Goal: Information Seeking & Learning: Learn about a topic

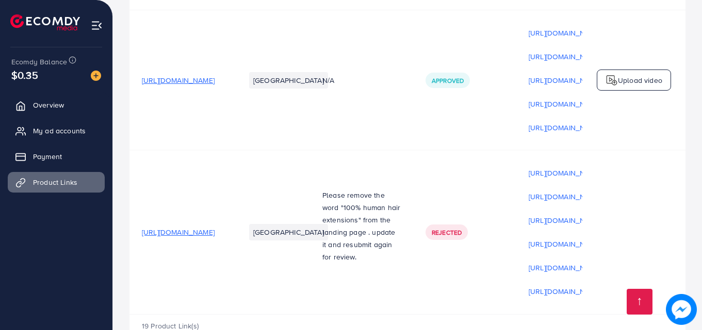
scroll to position [0, 261]
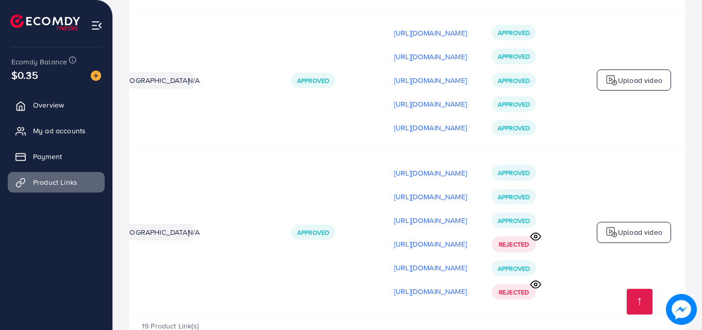
scroll to position [0, 261]
click at [534, 281] on icon at bounding box center [535, 284] width 10 height 7
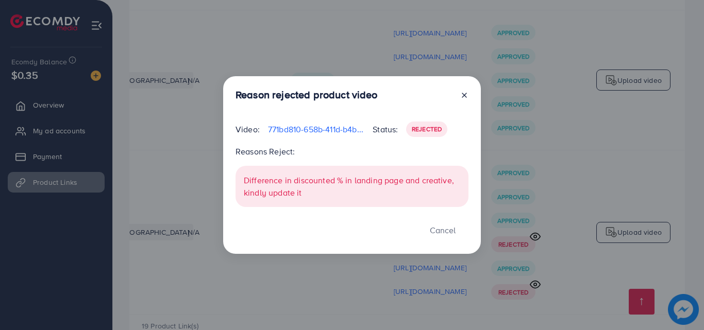
click at [461, 95] on icon at bounding box center [464, 95] width 8 height 8
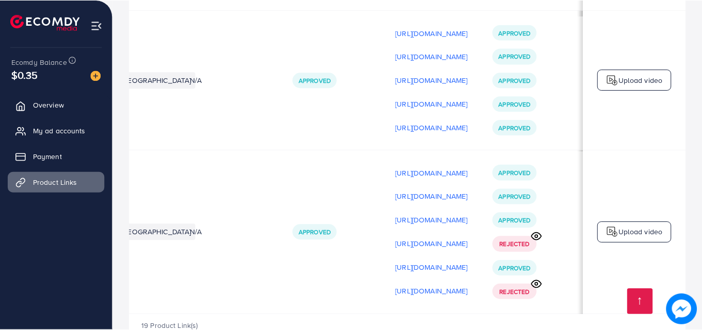
scroll to position [0, 258]
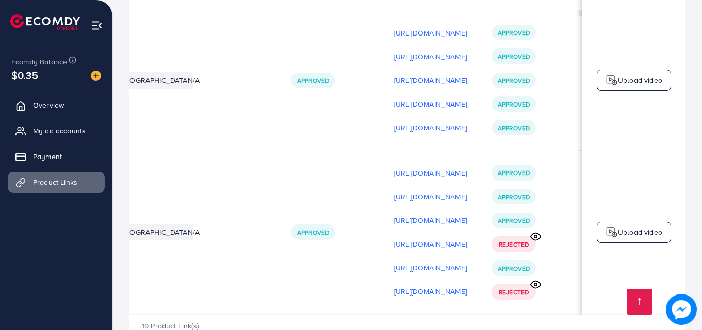
click at [536, 231] on icon at bounding box center [535, 236] width 11 height 11
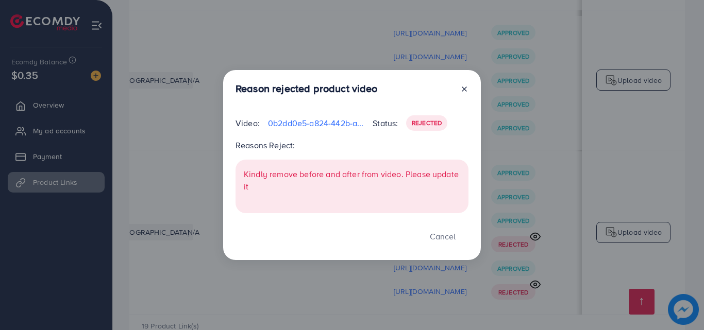
click at [536, 205] on div "Reason rejected product video Video: 0b2dd0e5-a824-442b-adf1-fa1827dd0e08-17593…" at bounding box center [352, 165] width 704 height 330
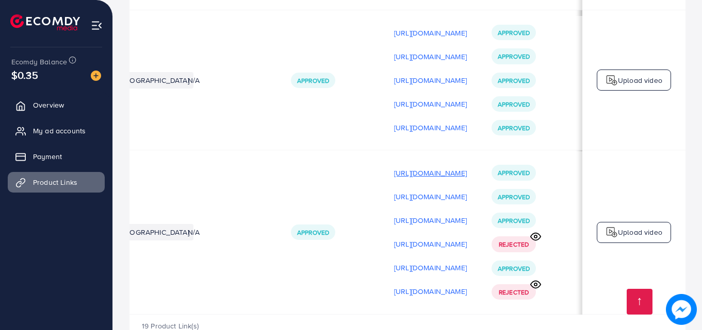
click at [420, 167] on p "[URL][DOMAIN_NAME]" at bounding box center [430, 173] width 73 height 12
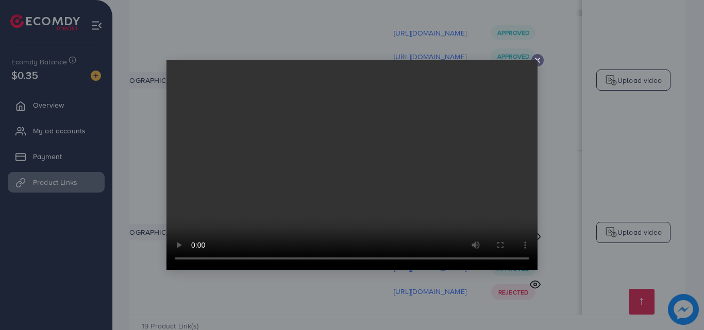
click at [541, 58] on icon at bounding box center [538, 60] width 8 height 8
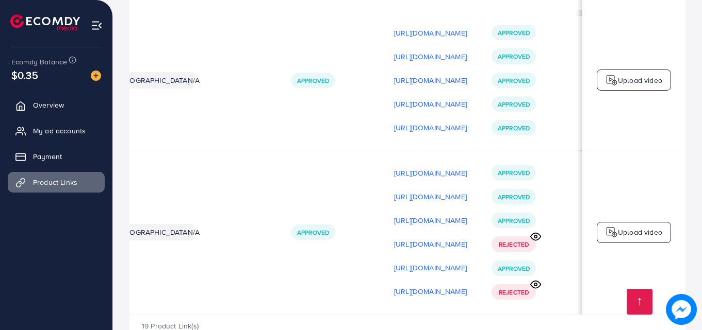
scroll to position [1, 258]
click at [421, 261] on p "[URL][DOMAIN_NAME]" at bounding box center [430, 267] width 73 height 12
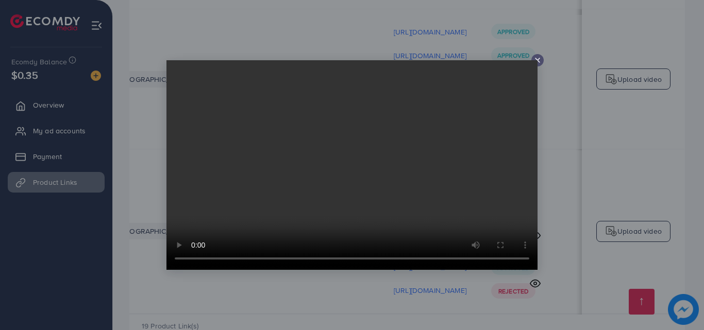
click at [541, 56] on div at bounding box center [538, 60] width 12 height 12
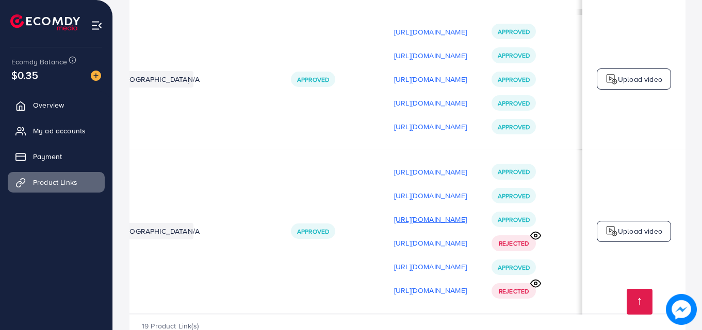
click at [394, 213] on p "[URL][DOMAIN_NAME]" at bounding box center [430, 219] width 73 height 12
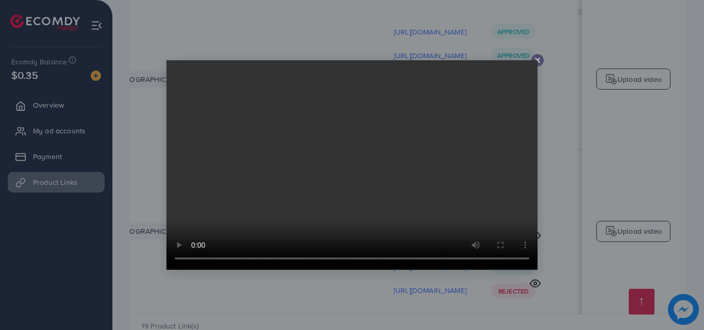
click at [541, 56] on icon at bounding box center [538, 60] width 8 height 8
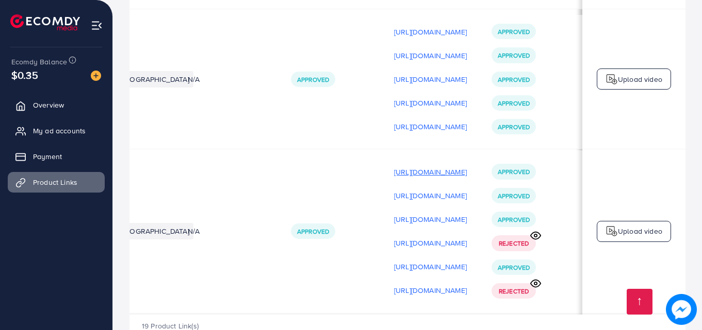
click at [394, 166] on p "[URL][DOMAIN_NAME]" at bounding box center [430, 172] width 73 height 12
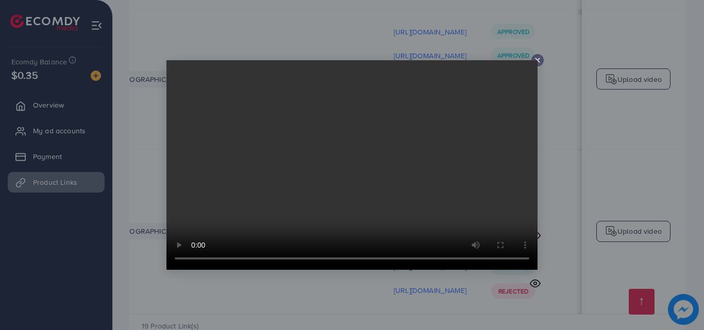
click at [540, 57] on icon at bounding box center [538, 60] width 8 height 8
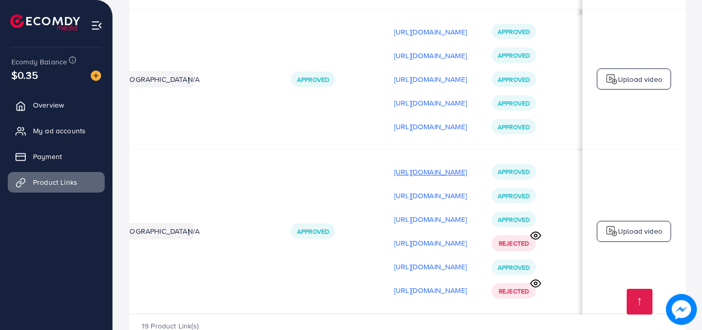
click at [394, 166] on p "[URL][DOMAIN_NAME]" at bounding box center [430, 172] width 73 height 12
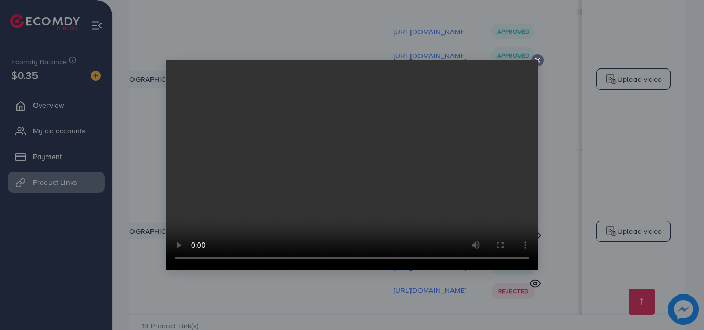
click at [538, 59] on icon at bounding box center [538, 60] width 8 height 8
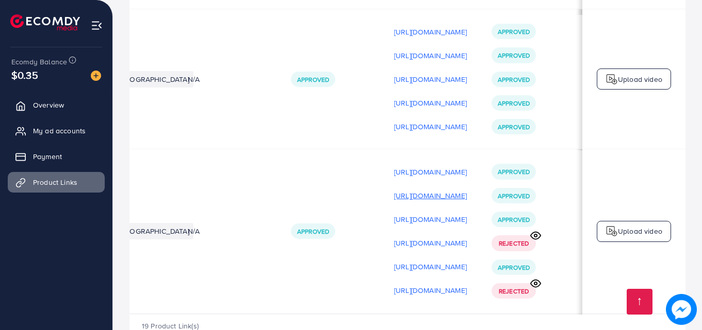
click at [394, 190] on p "[URL][DOMAIN_NAME]" at bounding box center [430, 196] width 73 height 12
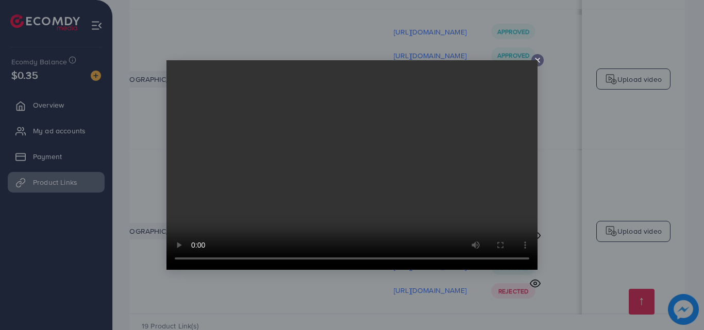
click at [308, 154] on video at bounding box center [352, 165] width 371 height 210
click at [538, 59] on icon at bounding box center [538, 60] width 8 height 8
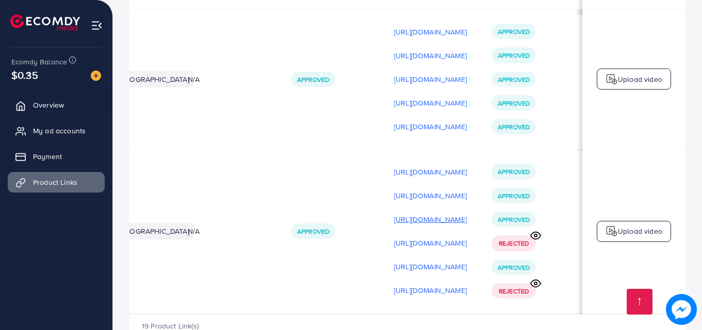
click at [419, 213] on p "[URL][DOMAIN_NAME]" at bounding box center [430, 219] width 73 height 12
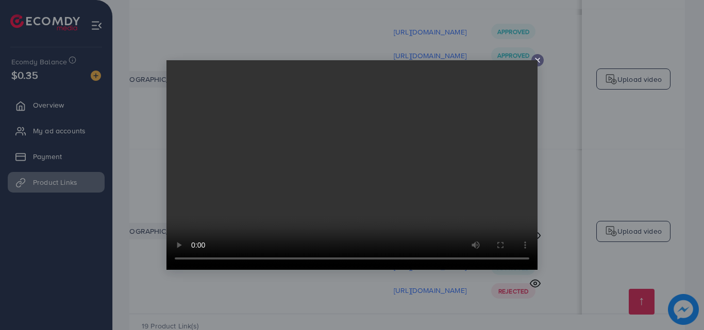
drag, startPoint x: 367, startPoint y: 174, endPoint x: 539, endPoint y: 57, distance: 208.3
click at [538, 60] on div at bounding box center [352, 165] width 371 height 210
click at [538, 55] on div at bounding box center [538, 60] width 12 height 12
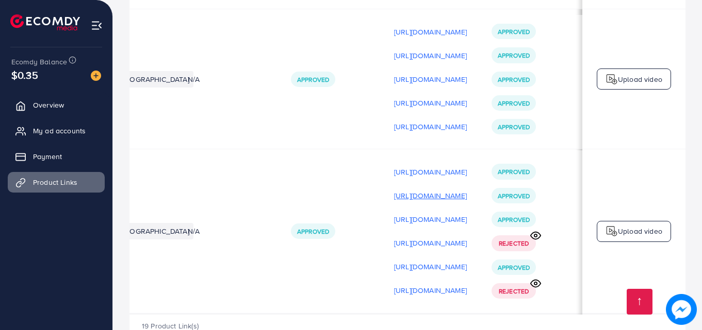
click at [423, 190] on p "[URL][DOMAIN_NAME]" at bounding box center [430, 196] width 73 height 12
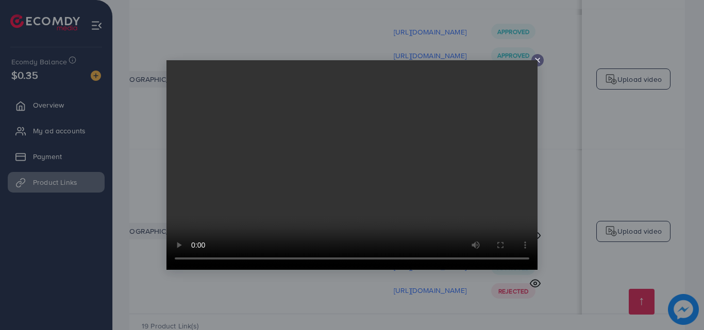
click at [470, 94] on video at bounding box center [352, 165] width 371 height 210
click at [533, 59] on div at bounding box center [538, 60] width 12 height 12
